Goal: Task Accomplishment & Management: Use online tool/utility

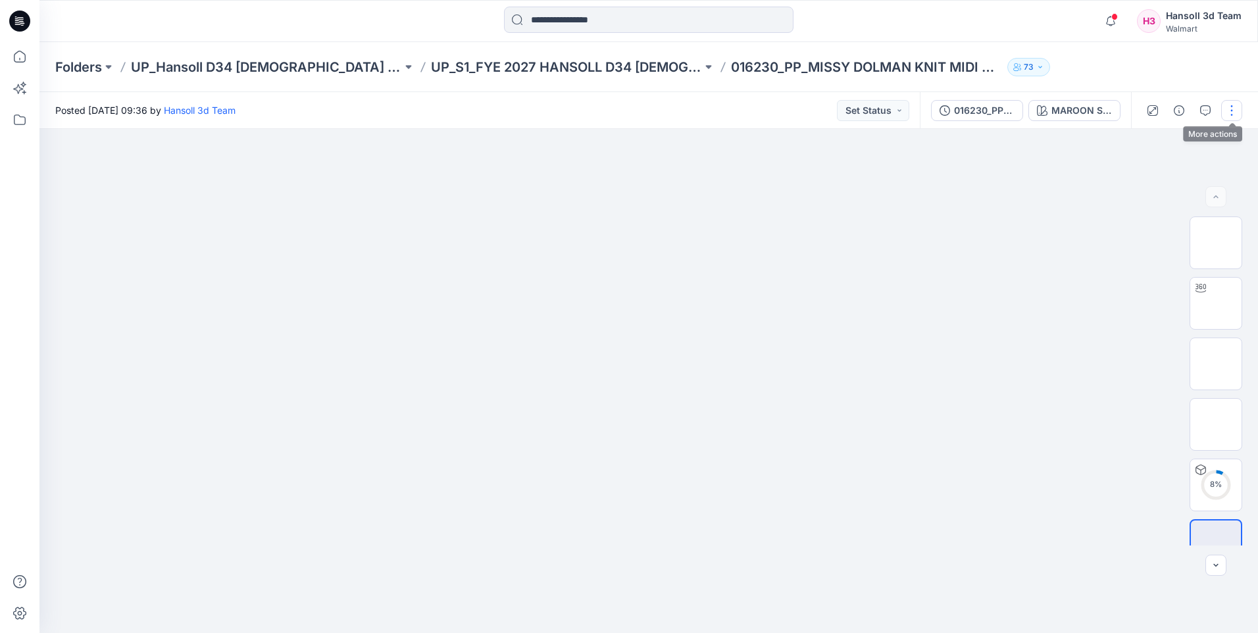
click at [1229, 113] on button "button" at bounding box center [1231, 110] width 21 height 21
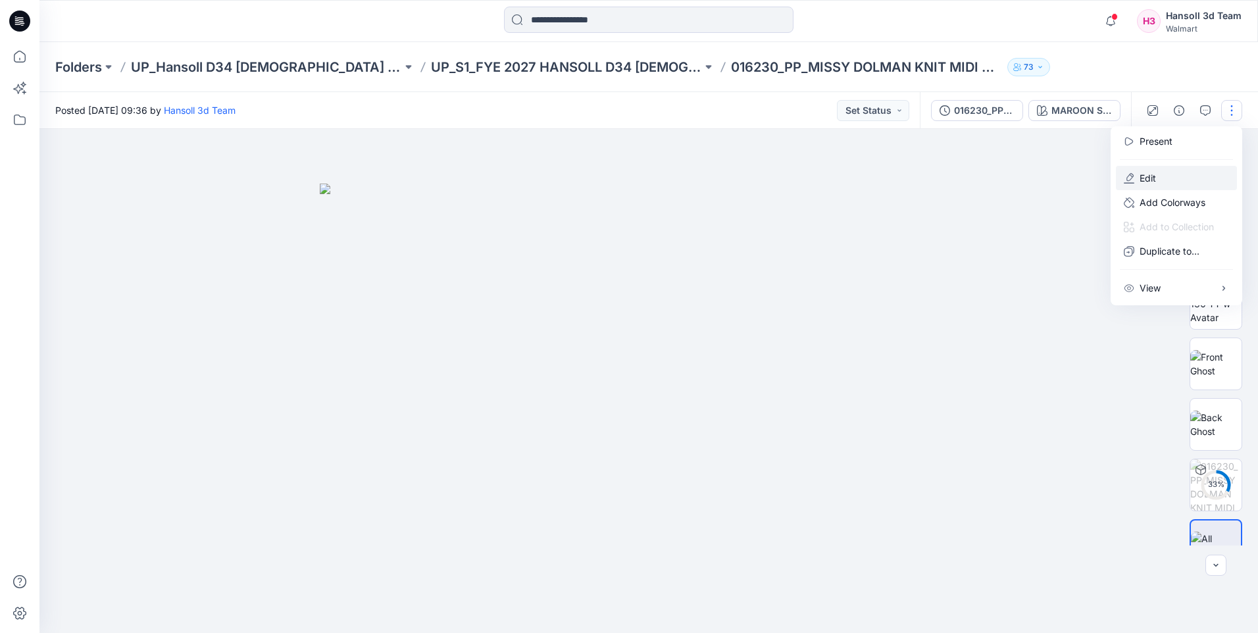
click at [1162, 176] on button "Edit" at bounding box center [1176, 178] width 121 height 24
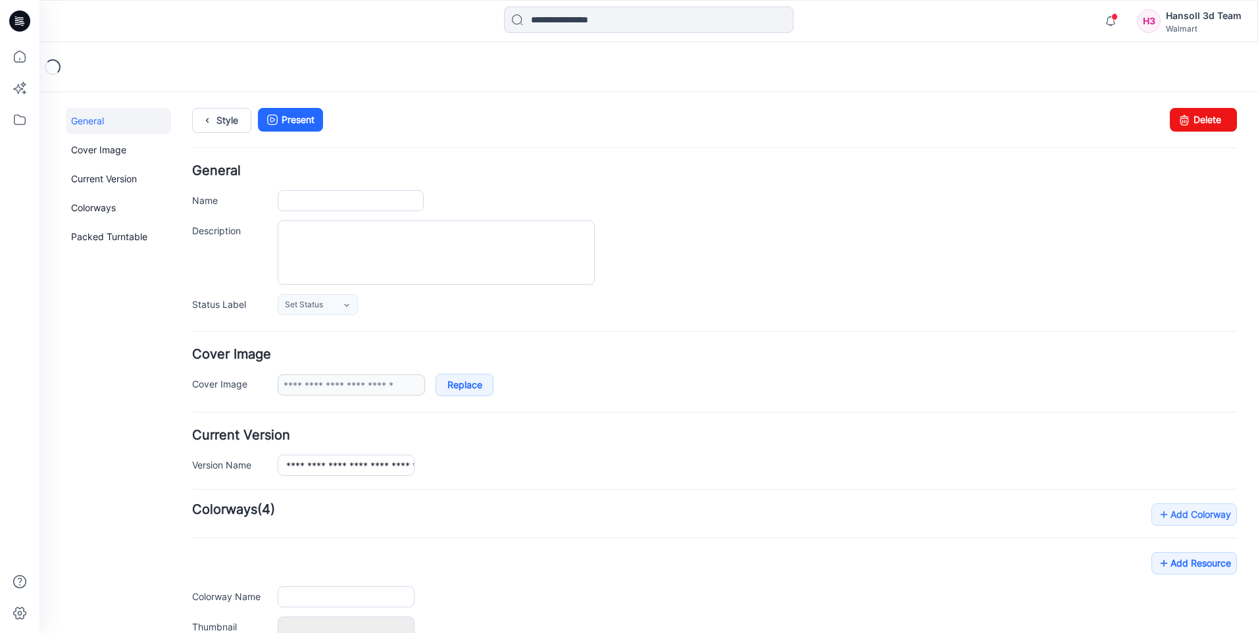
type input "**********"
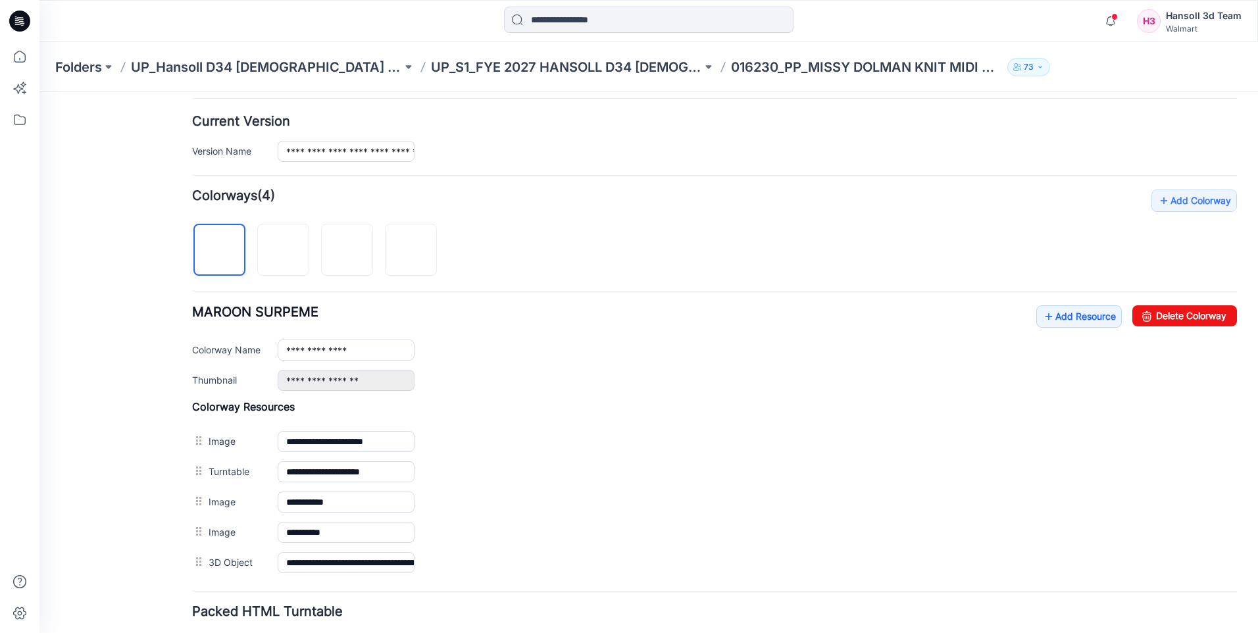
scroll to position [409, 0]
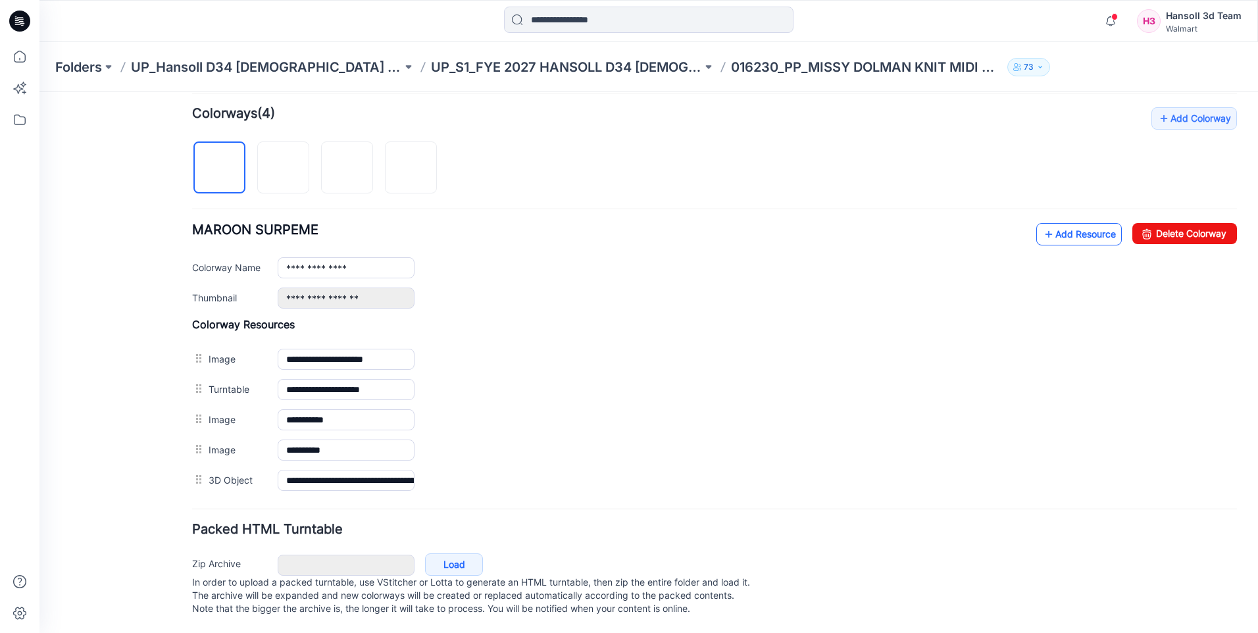
click at [1054, 223] on link "Add Resource" at bounding box center [1080, 234] width 86 height 22
click at [1052, 223] on link "Add Resource" at bounding box center [1080, 234] width 86 height 22
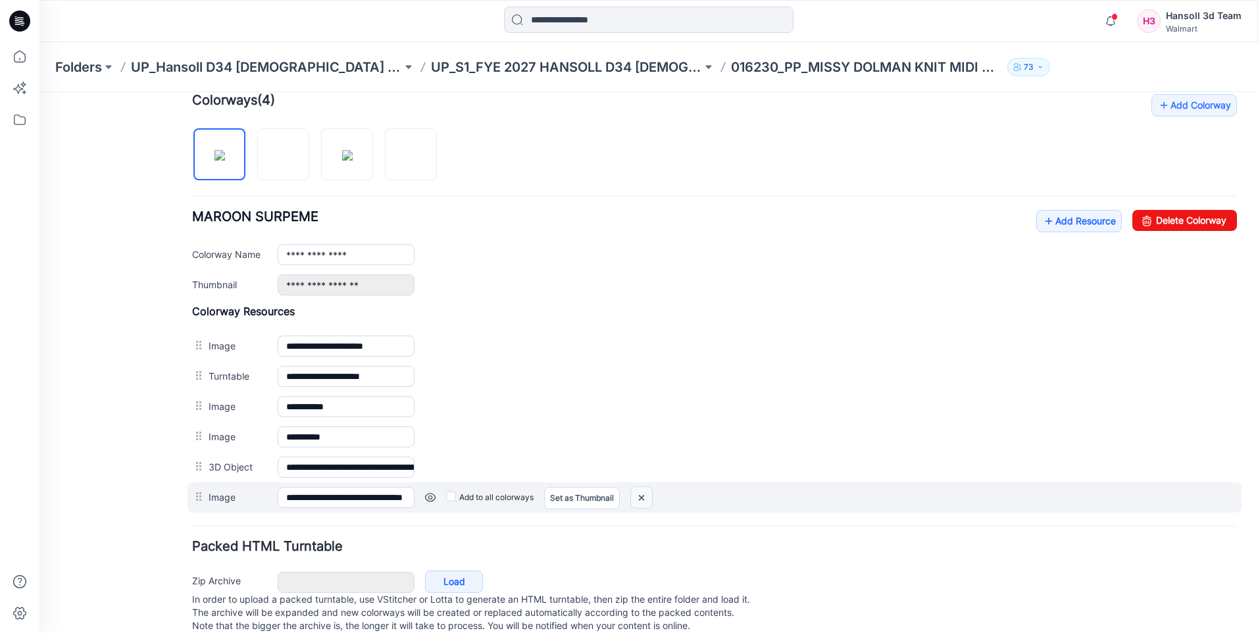
click at [644, 496] on img at bounding box center [641, 498] width 21 height 22
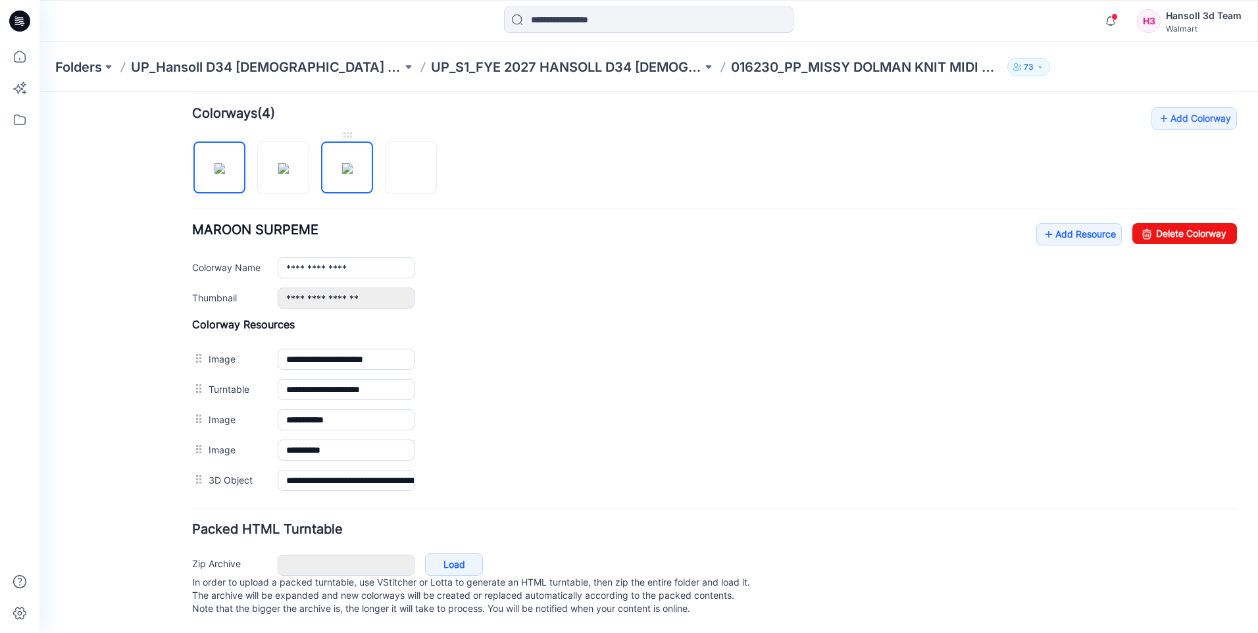
click at [347, 163] on img at bounding box center [347, 168] width 11 height 11
type input "*********"
click at [1083, 224] on link "Add Resource" at bounding box center [1080, 234] width 86 height 22
click at [1062, 226] on link "Add Resource" at bounding box center [1080, 234] width 86 height 22
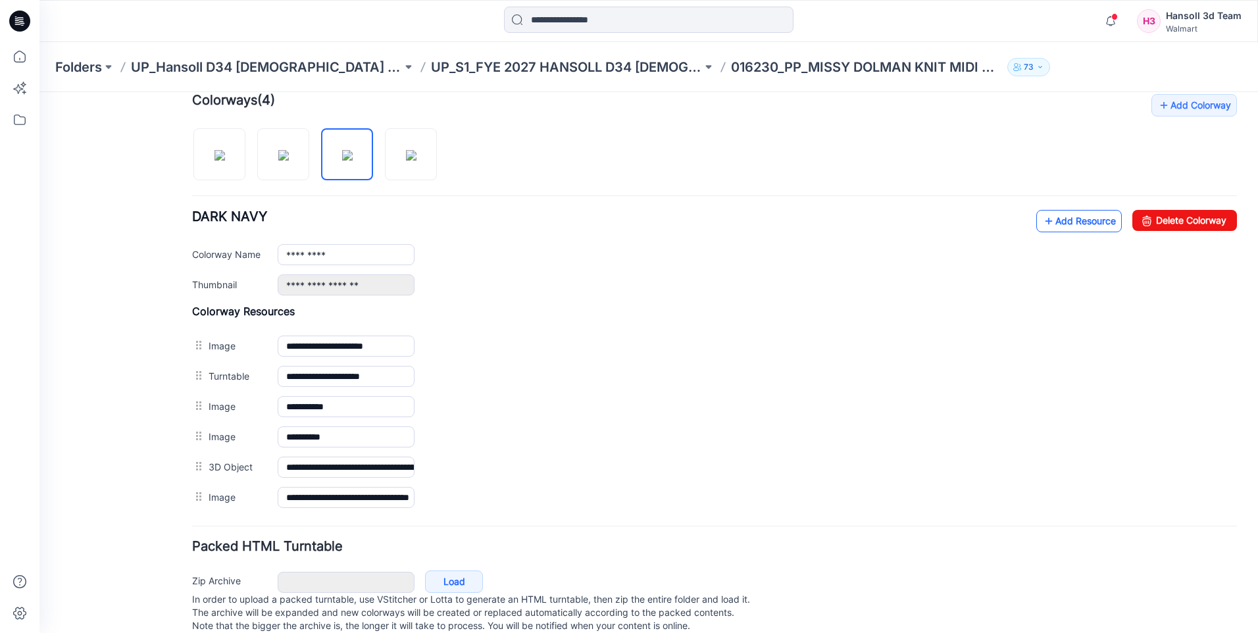
click at [1065, 222] on link "Add Resource" at bounding box center [1080, 221] width 86 height 22
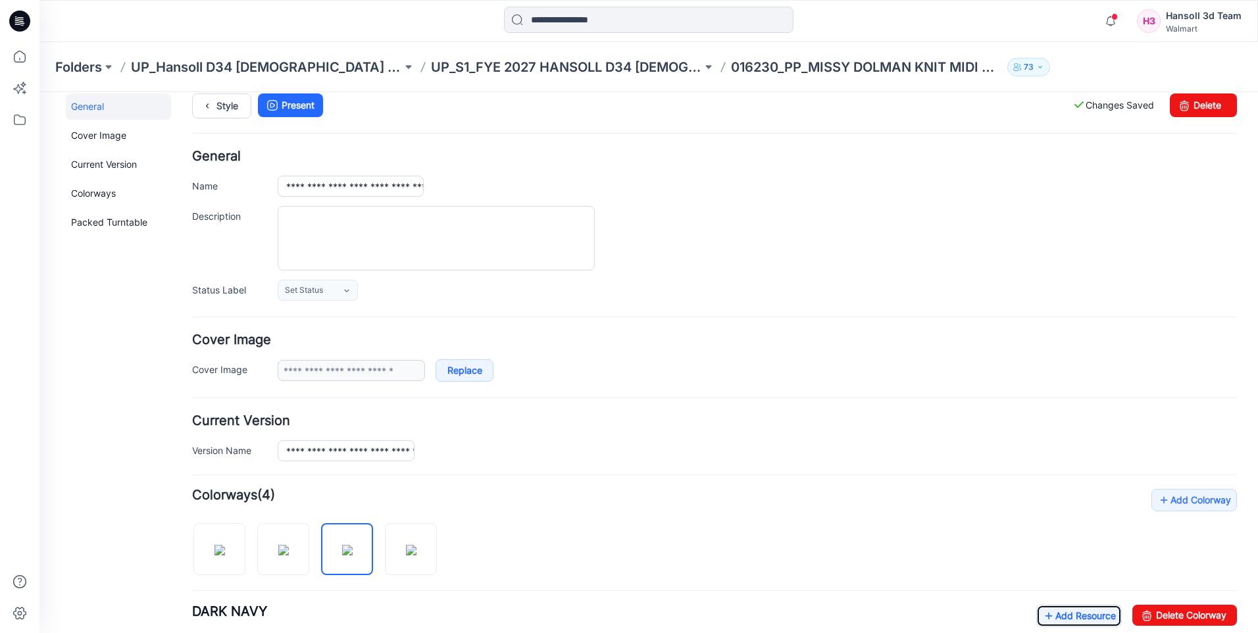
scroll to position [0, 0]
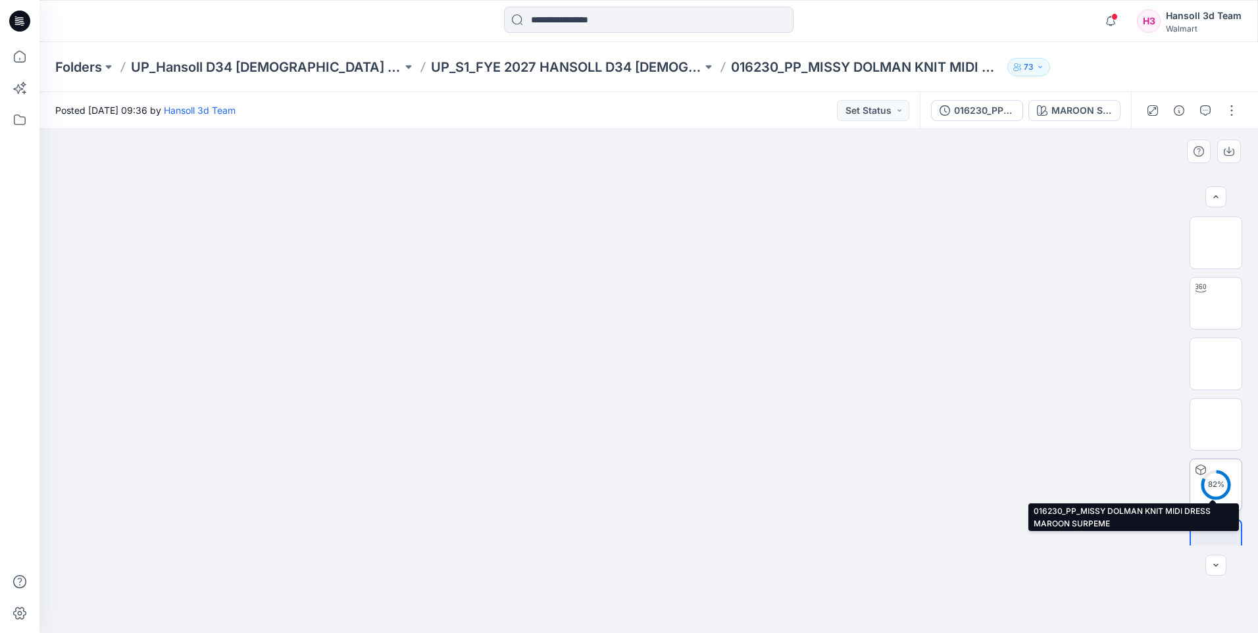
scroll to position [26, 0]
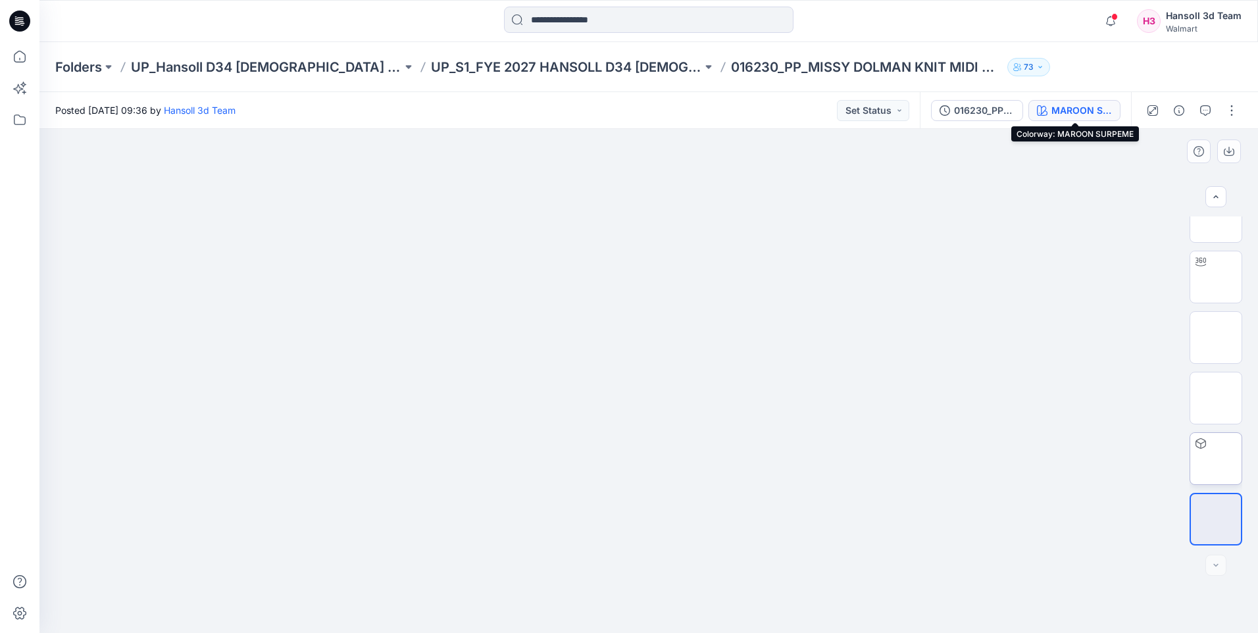
click at [1073, 112] on div "MAROON SURPEME" at bounding box center [1082, 110] width 61 height 14
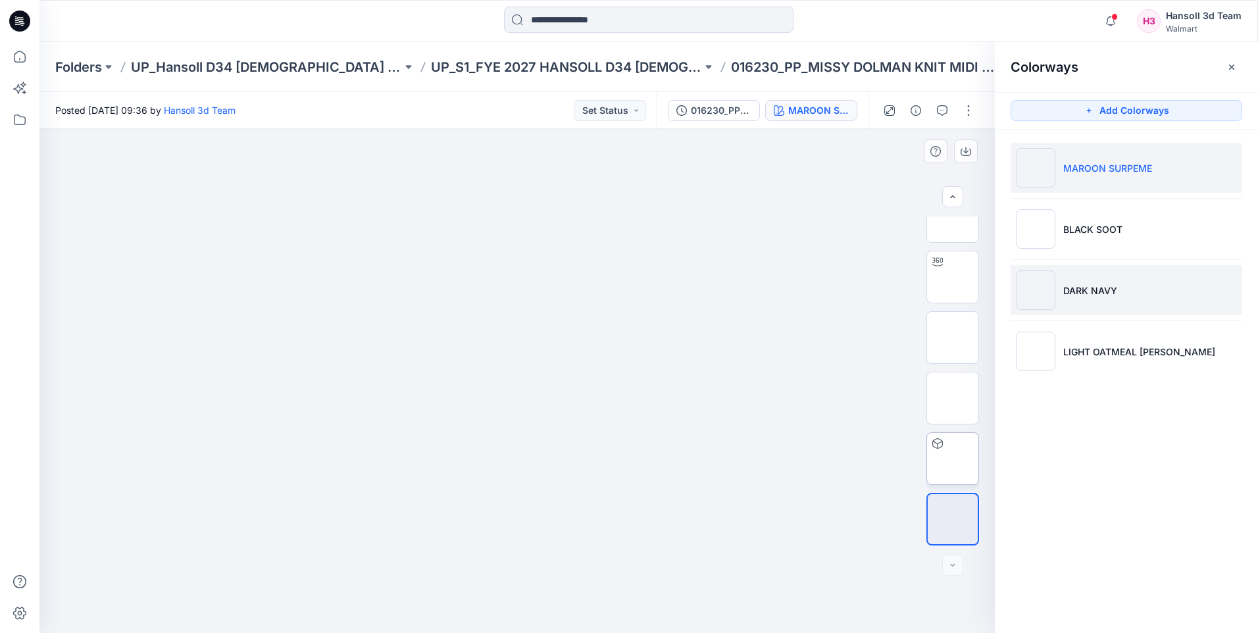
click at [1111, 288] on p "DARK NAVY" at bounding box center [1090, 291] width 54 height 14
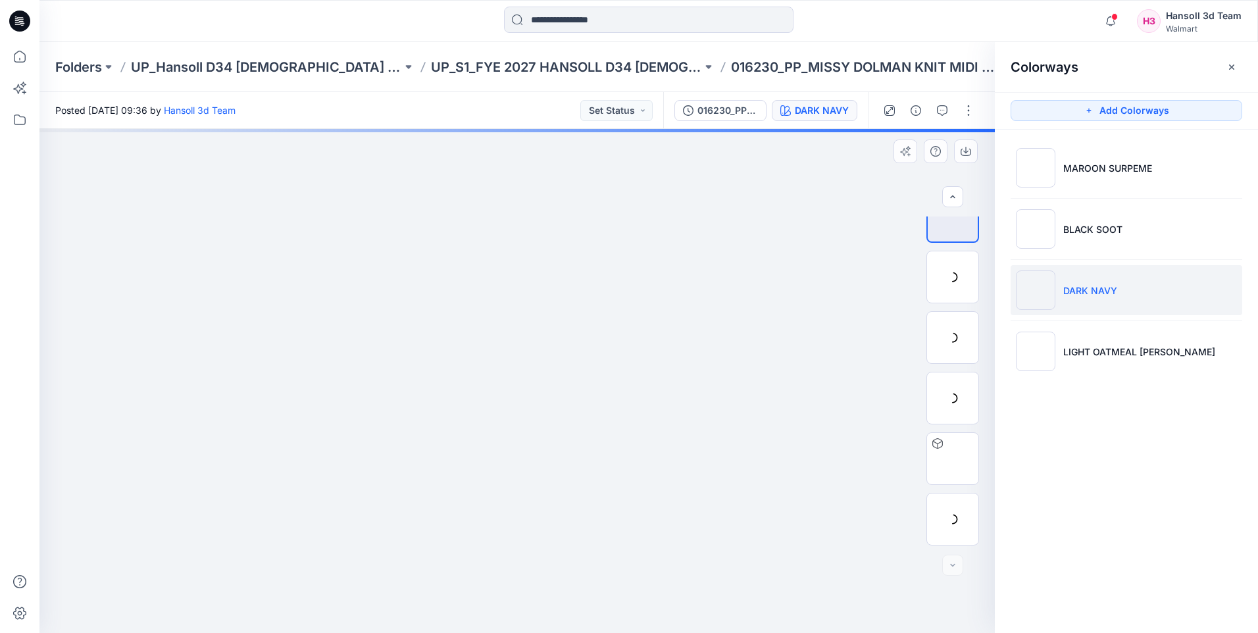
scroll to position [147, 0]
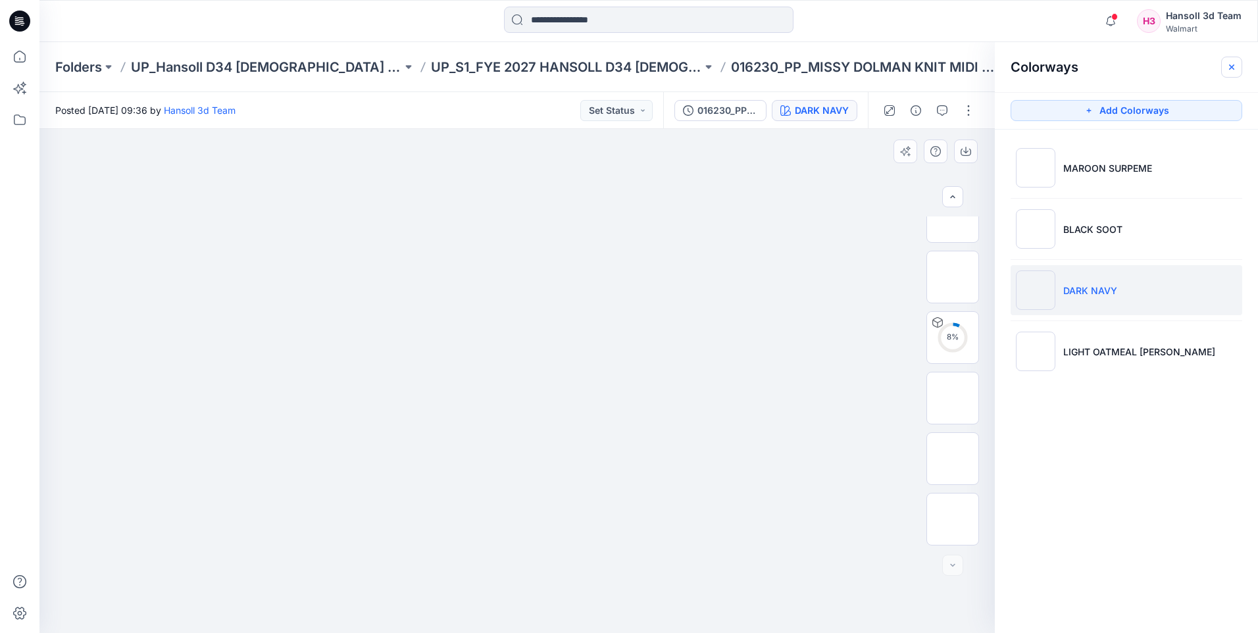
click at [1233, 65] on icon "button" at bounding box center [1231, 66] width 5 height 5
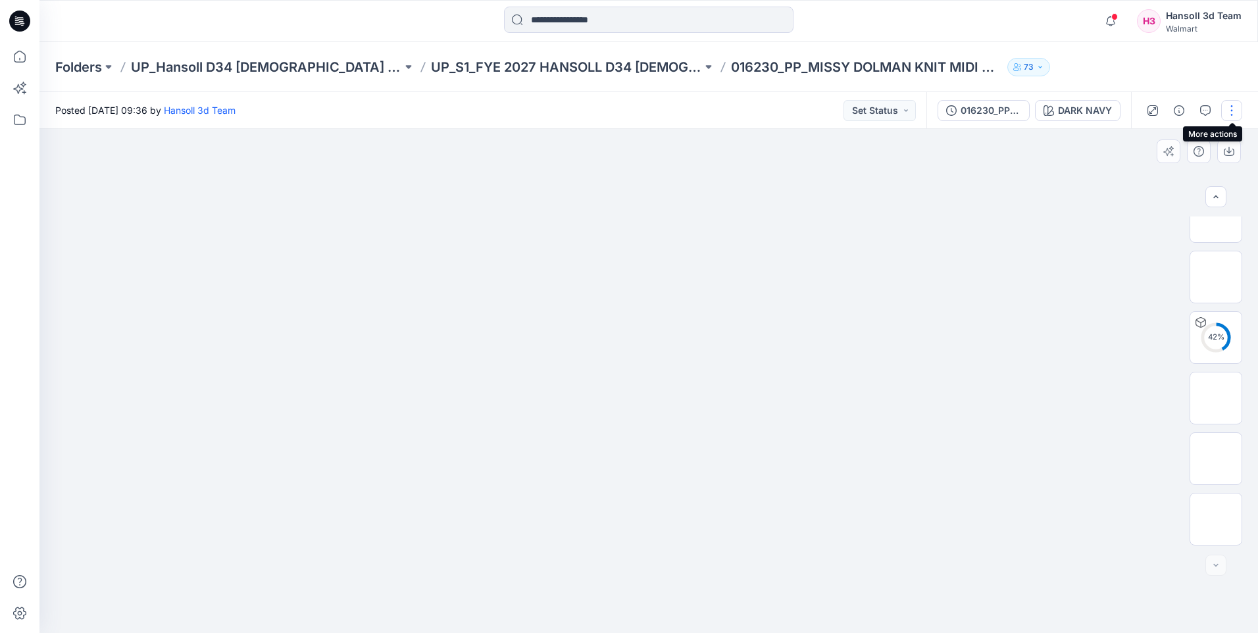
click at [1228, 110] on button "button" at bounding box center [1231, 110] width 21 height 21
click at [1183, 109] on icon "button" at bounding box center [1179, 110] width 11 height 11
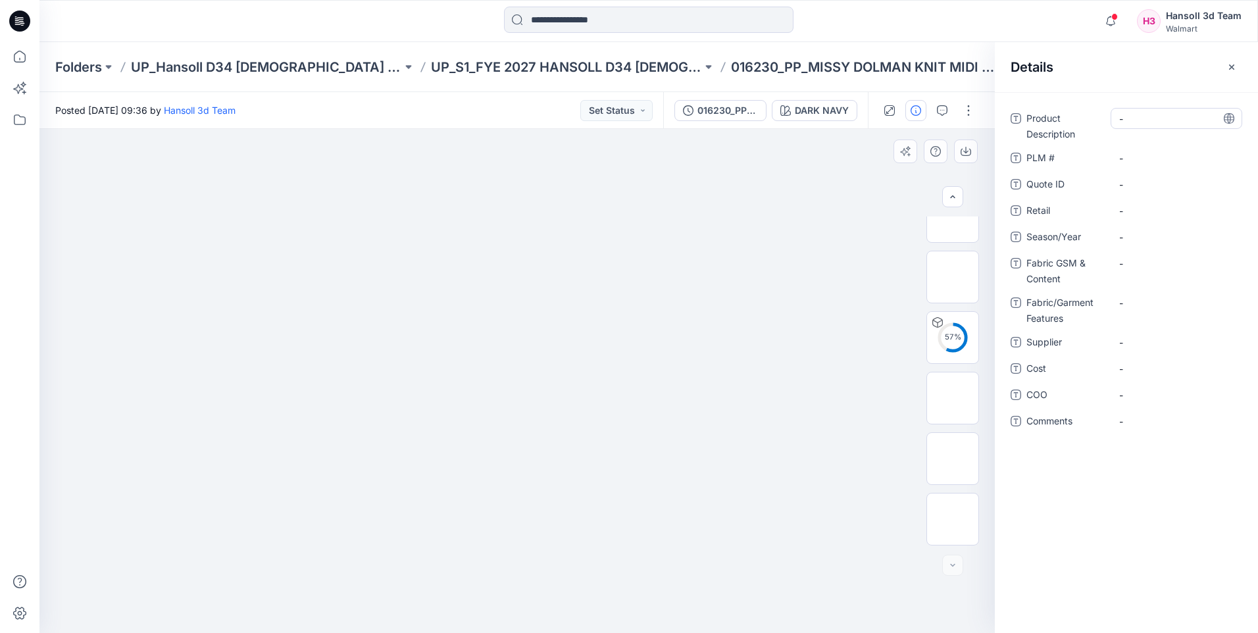
click at [1162, 116] on Description "-" at bounding box center [1176, 119] width 115 height 14
click at [1166, 118] on Description "-" at bounding box center [1176, 119] width 115 height 14
type textarea "**********"
click at [1160, 151] on \ "-" at bounding box center [1176, 158] width 115 height 14
click at [1146, 158] on \ "-" at bounding box center [1176, 158] width 115 height 14
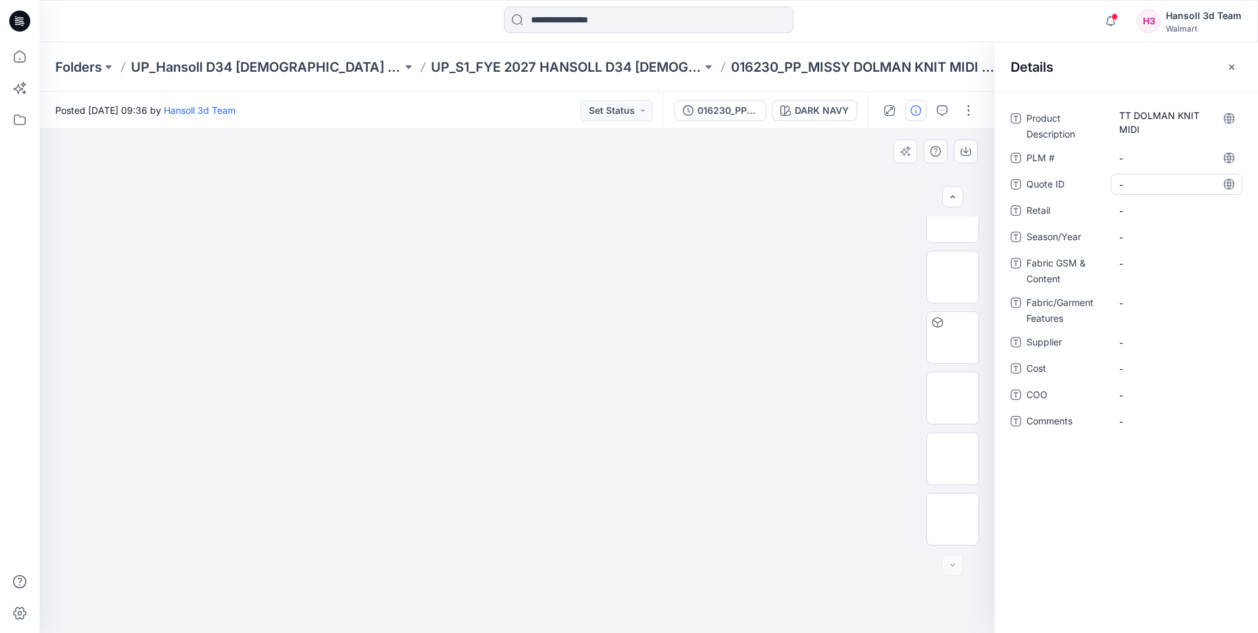
click at [1147, 183] on ID "-" at bounding box center [1176, 185] width 115 height 14
type textarea "********"
click at [1143, 180] on ID "-" at bounding box center [1176, 185] width 115 height 14
type textarea "**********"
click at [1153, 209] on span "-" at bounding box center [1176, 211] width 115 height 14
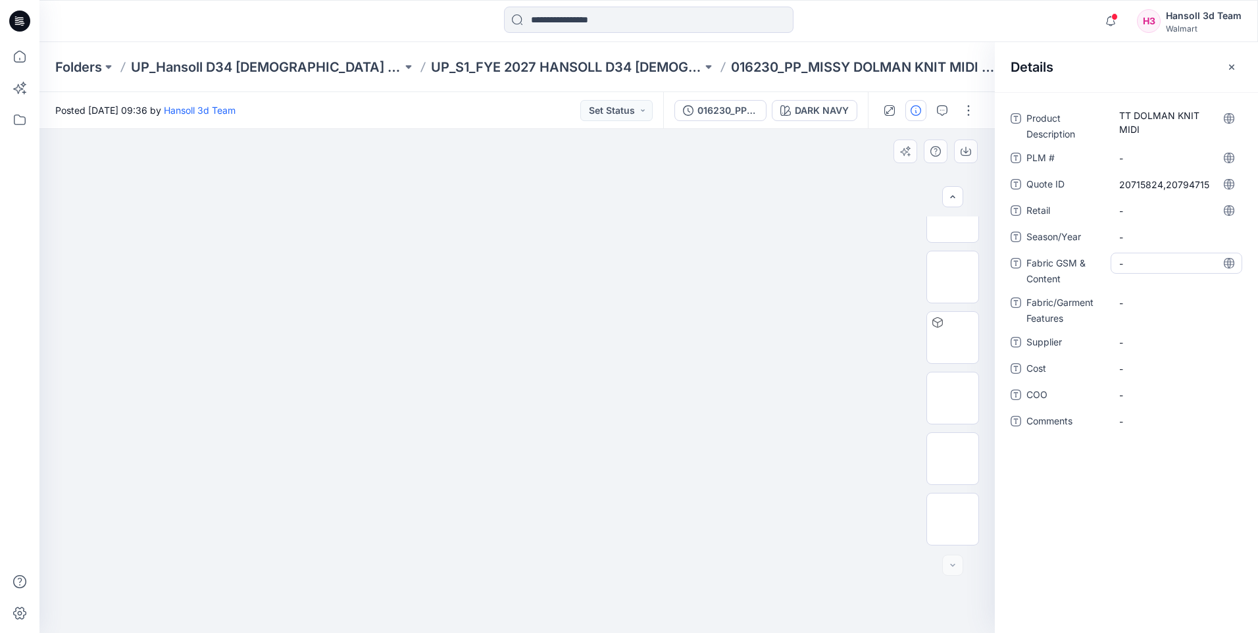
click at [1146, 264] on Content "-" at bounding box center [1176, 264] width 115 height 14
type textarea "**********"
click at [1162, 299] on Features "-" at bounding box center [1176, 303] width 115 height 14
click at [1142, 333] on div "-" at bounding box center [1177, 342] width 132 height 21
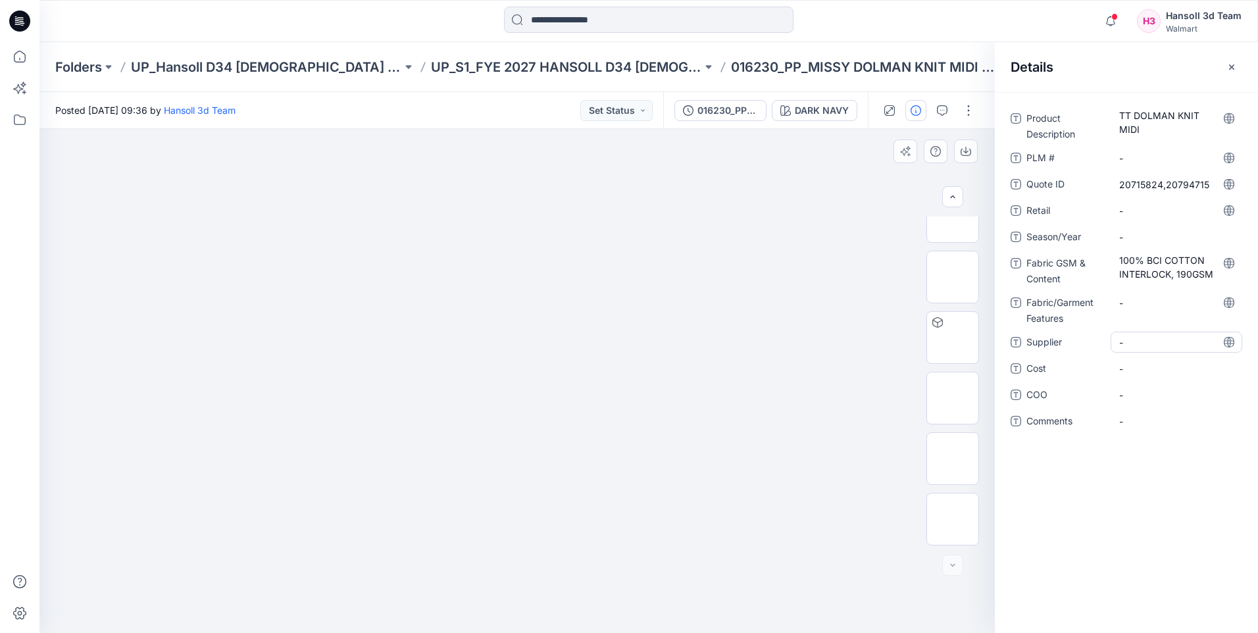
click at [1154, 343] on span "-" at bounding box center [1176, 343] width 115 height 14
type textarea "**********"
click at [1157, 372] on span "-" at bounding box center [1176, 369] width 115 height 14
click at [1156, 392] on span "-" at bounding box center [1176, 395] width 115 height 14
type textarea "*********"
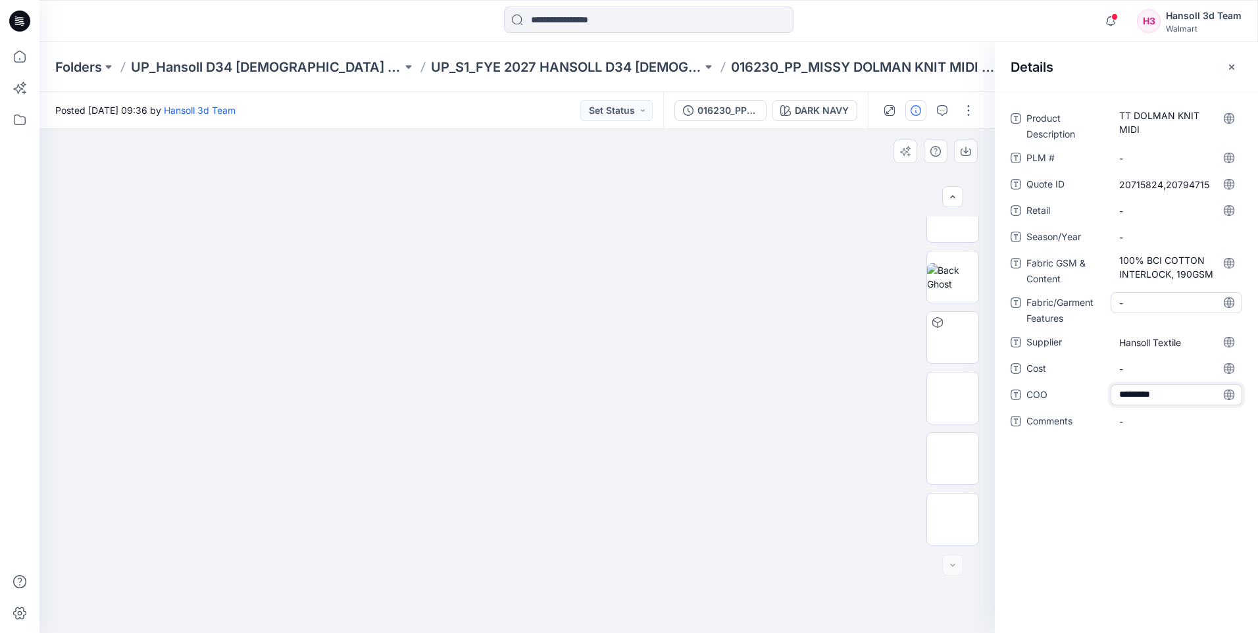
click at [1152, 306] on Features "-" at bounding box center [1176, 303] width 115 height 14
click at [1142, 305] on Features "-" at bounding box center [1176, 303] width 115 height 14
type textarea "*********"
click at [1144, 237] on span "-" at bounding box center [1176, 237] width 115 height 14
type textarea "*******"
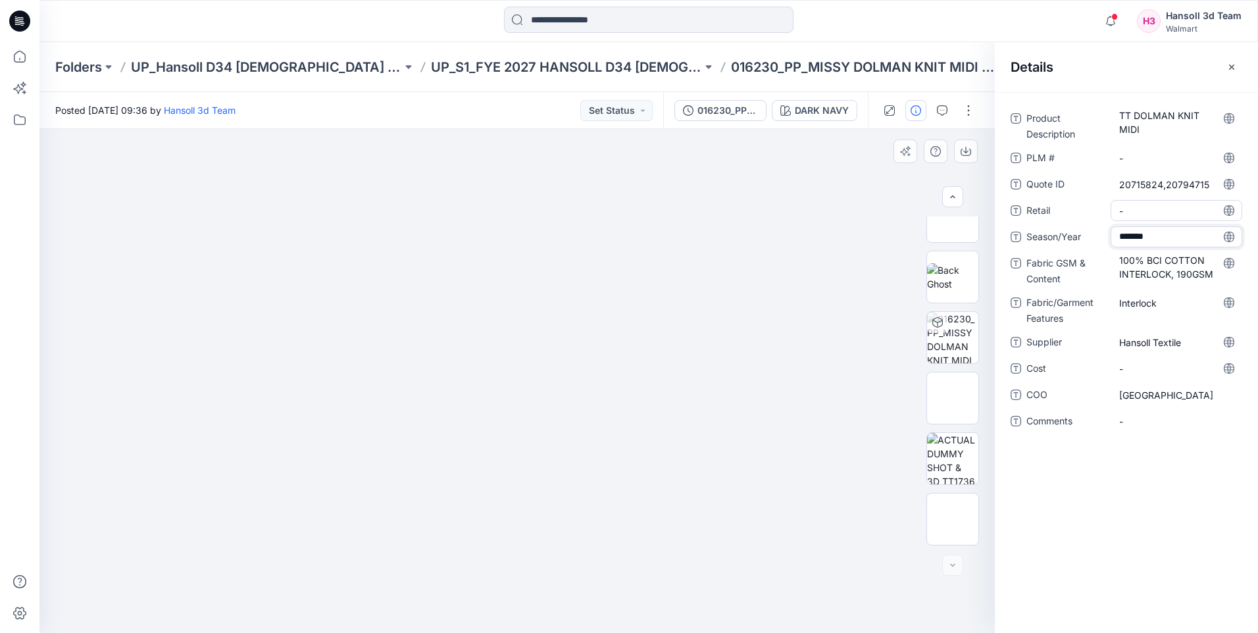
click at [1153, 220] on div "-" at bounding box center [1177, 210] width 132 height 21
click at [1154, 152] on \ "-" at bounding box center [1176, 158] width 115 height 14
type textarea "********"
click at [953, 519] on img at bounding box center [953, 519] width 0 height 0
click at [1129, 155] on \ "-" at bounding box center [1176, 158] width 115 height 14
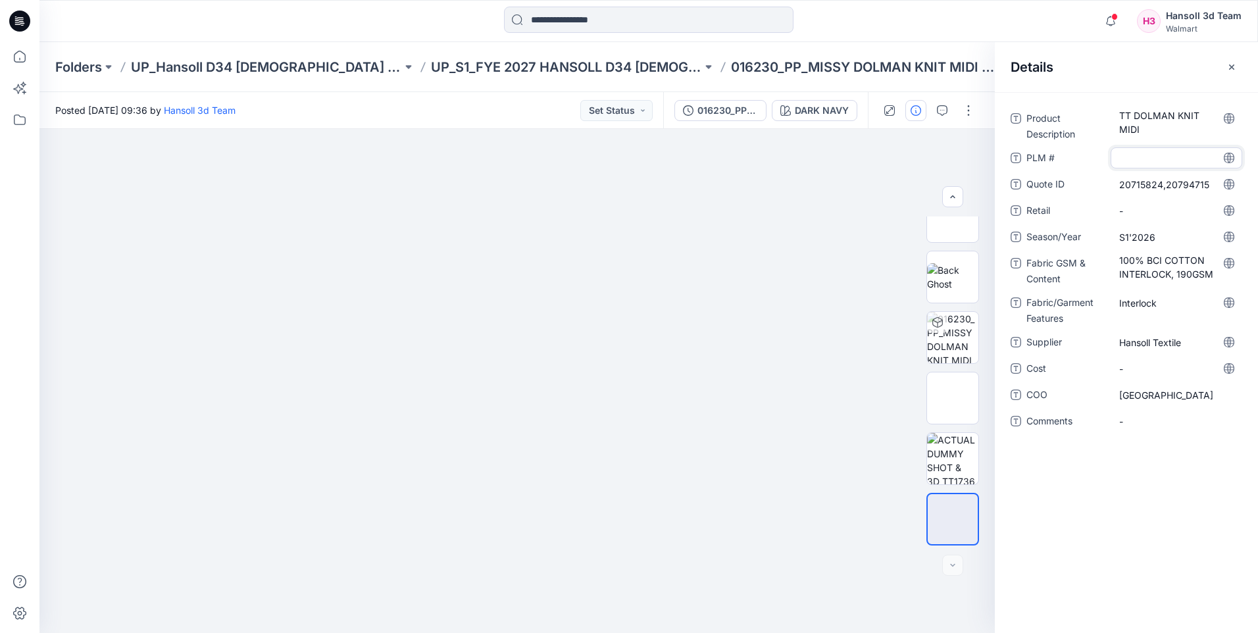
type textarea "********"
click at [1144, 517] on div "Product Description TT DOLMAN KNIT MIDI PLM # HQ022623 Quote ID 20715824,207947…" at bounding box center [1126, 362] width 263 height 541
click at [21, 120] on icon at bounding box center [19, 119] width 29 height 29
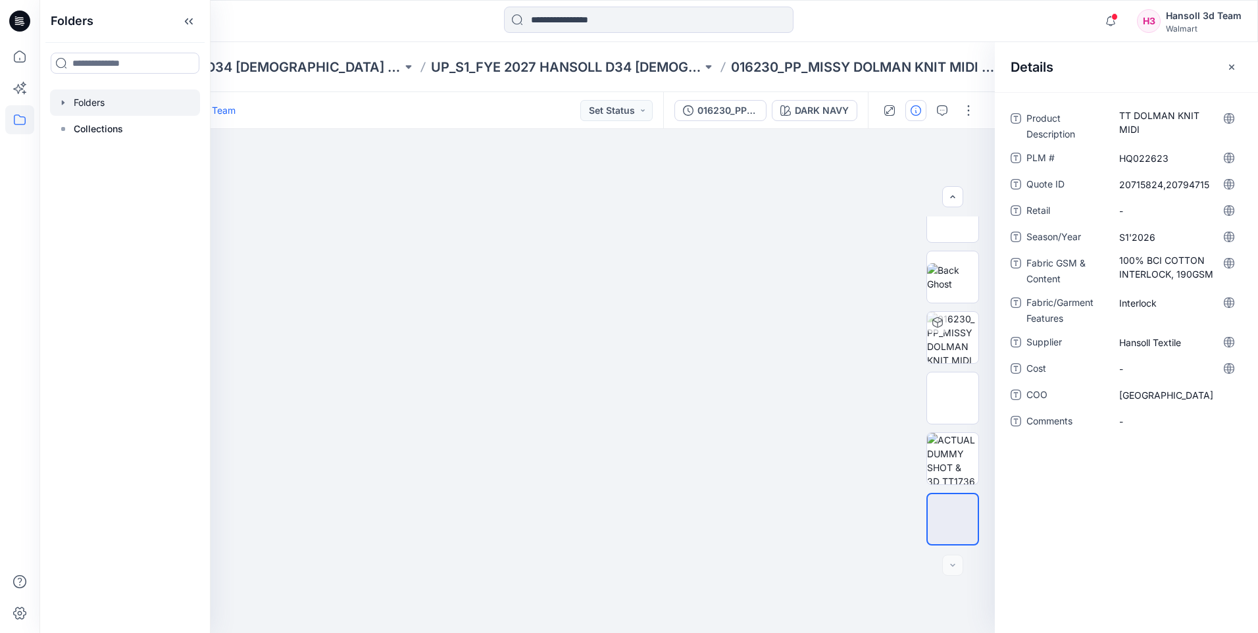
click at [66, 101] on icon "button" at bounding box center [63, 102] width 11 height 11
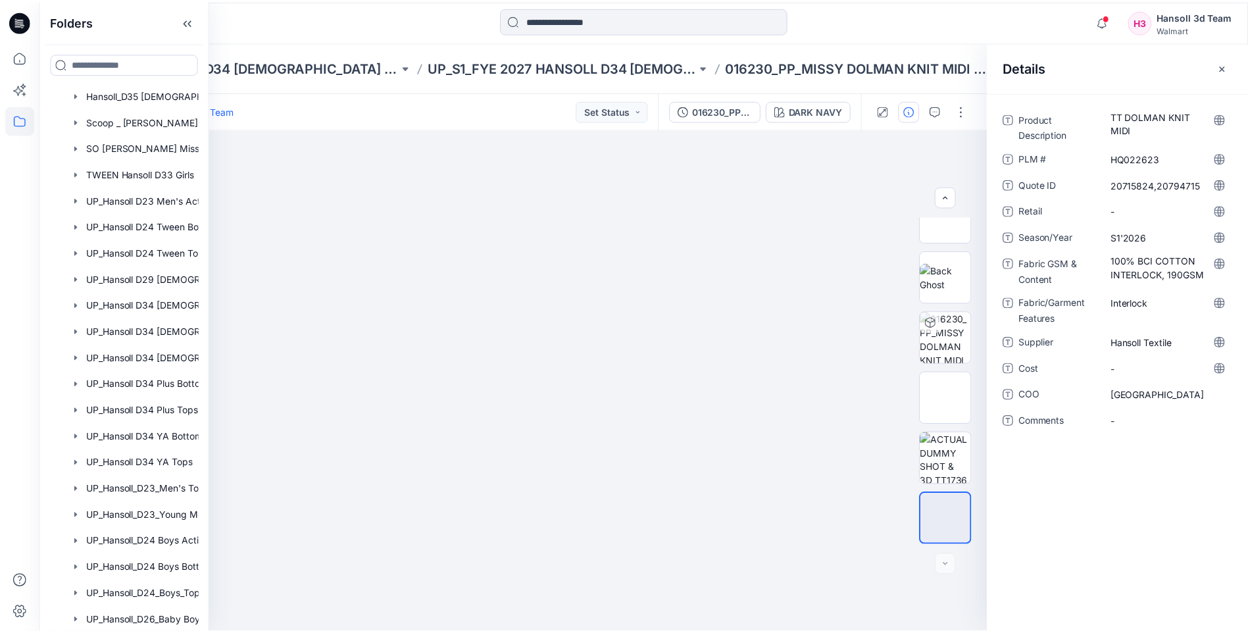
scroll to position [592, 0]
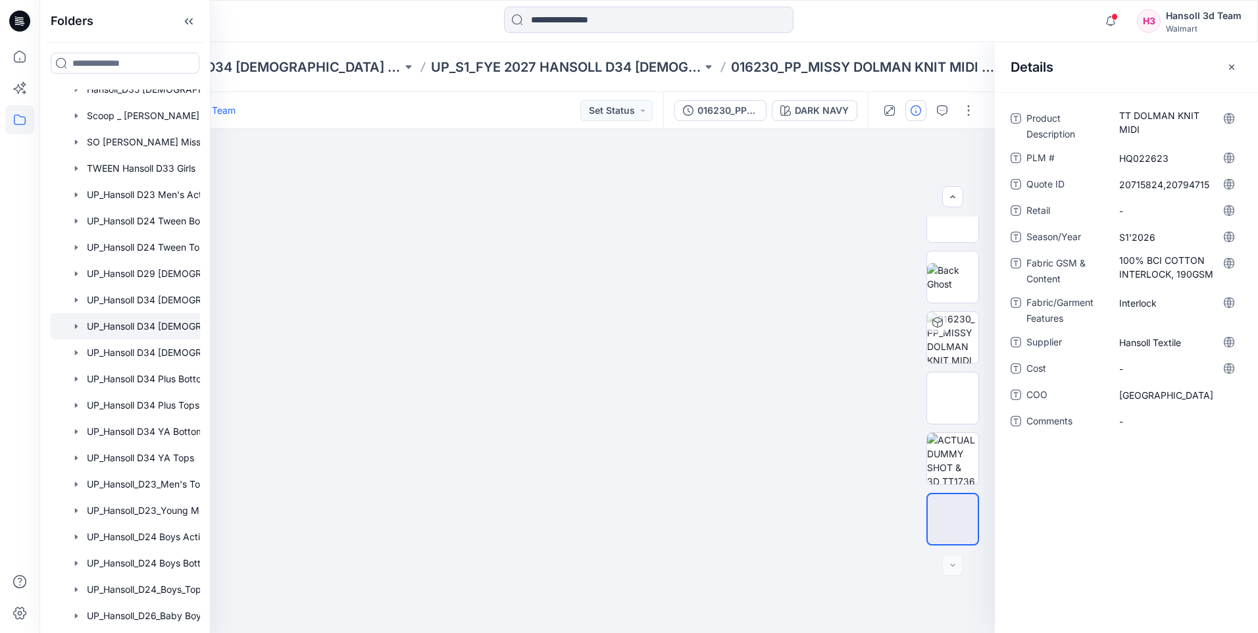
click at [164, 326] on div at bounding box center [142, 326] width 184 height 26
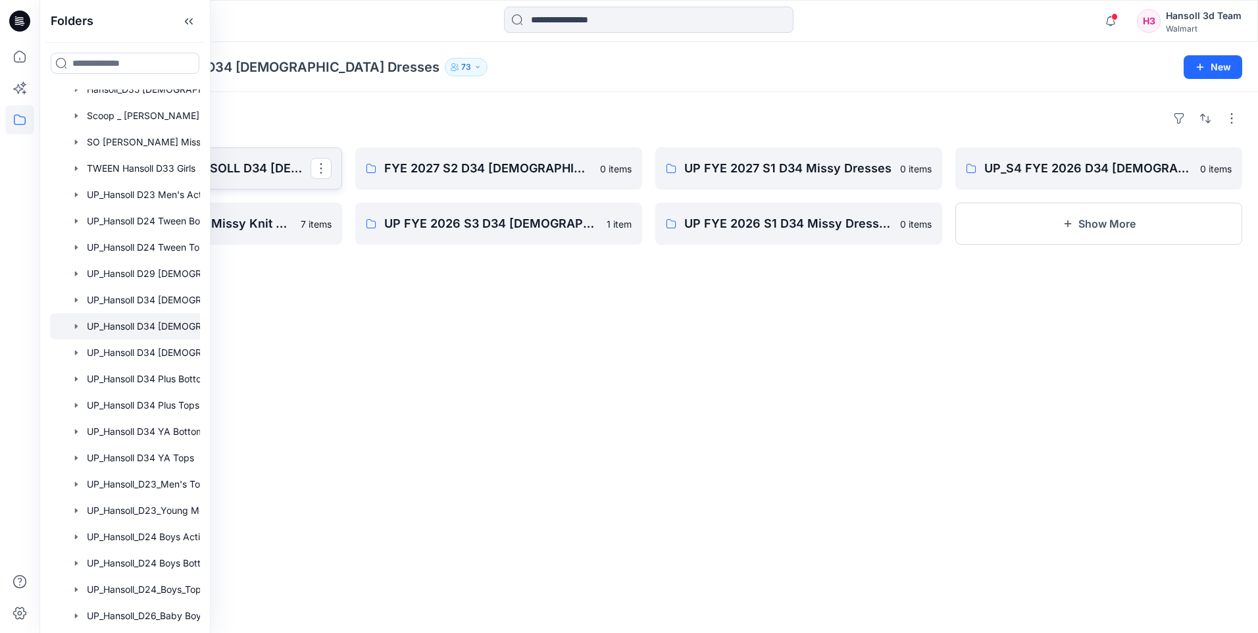
click at [250, 171] on p "UP_S1_FYE 2027 HANSOLL D34 [DEMOGRAPHIC_DATA] DRESSES" at bounding box center [197, 168] width 226 height 18
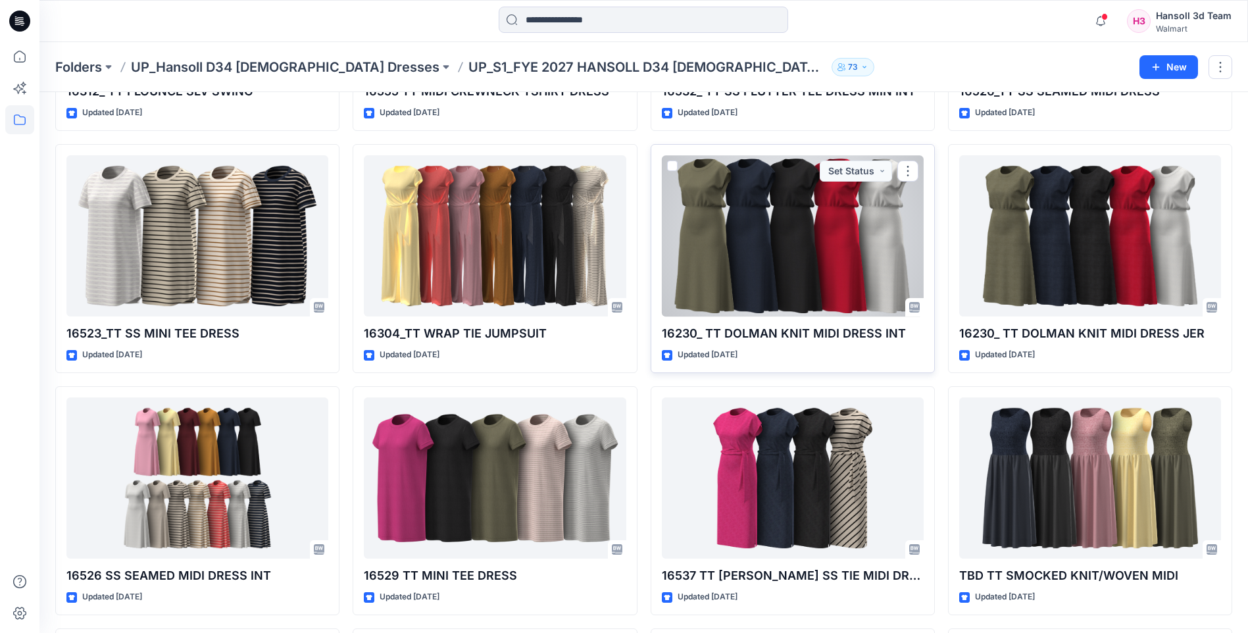
scroll to position [526, 0]
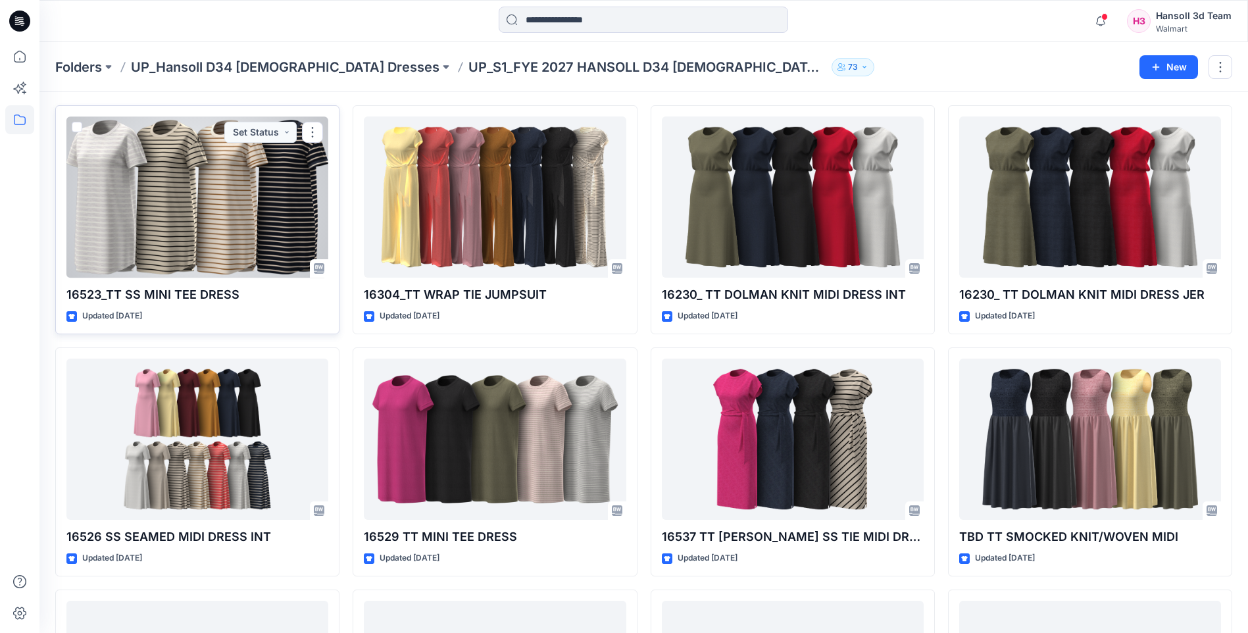
click at [206, 236] on div at bounding box center [197, 196] width 262 height 161
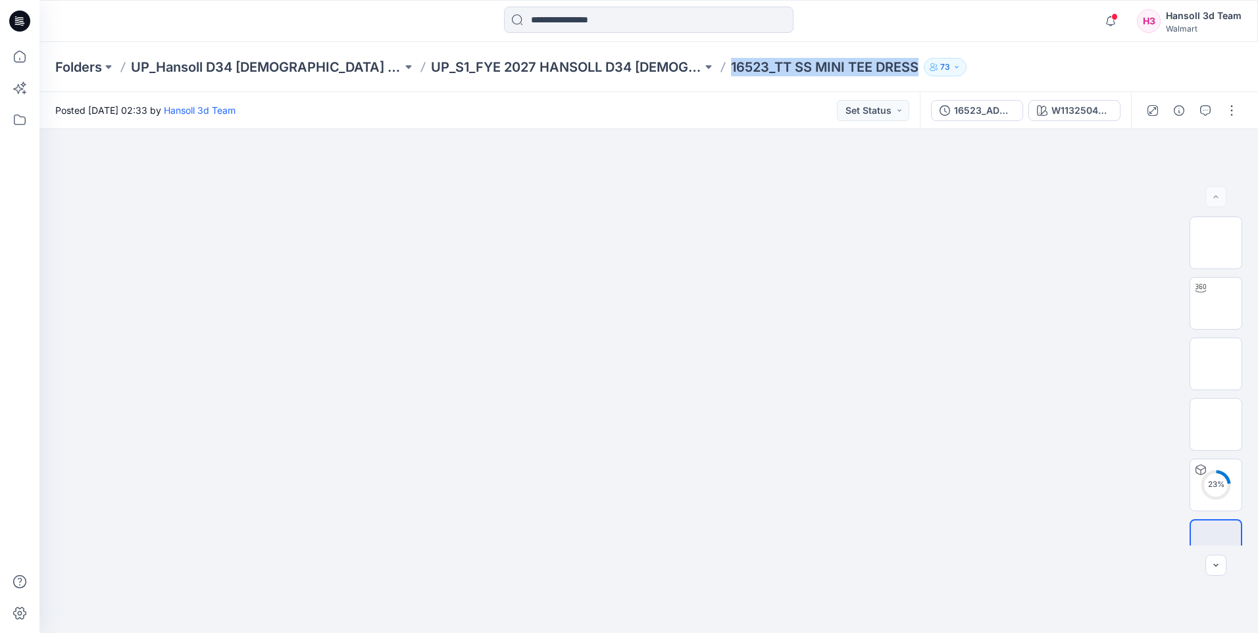
drag, startPoint x: 665, startPoint y: 66, endPoint x: 851, endPoint y: 68, distance: 186.3
click at [851, 68] on p "16523_TT SS MINI TEE DRESS" at bounding box center [825, 67] width 188 height 18
copy p "16523_TT SS MINI TEE DRESS"
